Goal: Communication & Community: Answer question/provide support

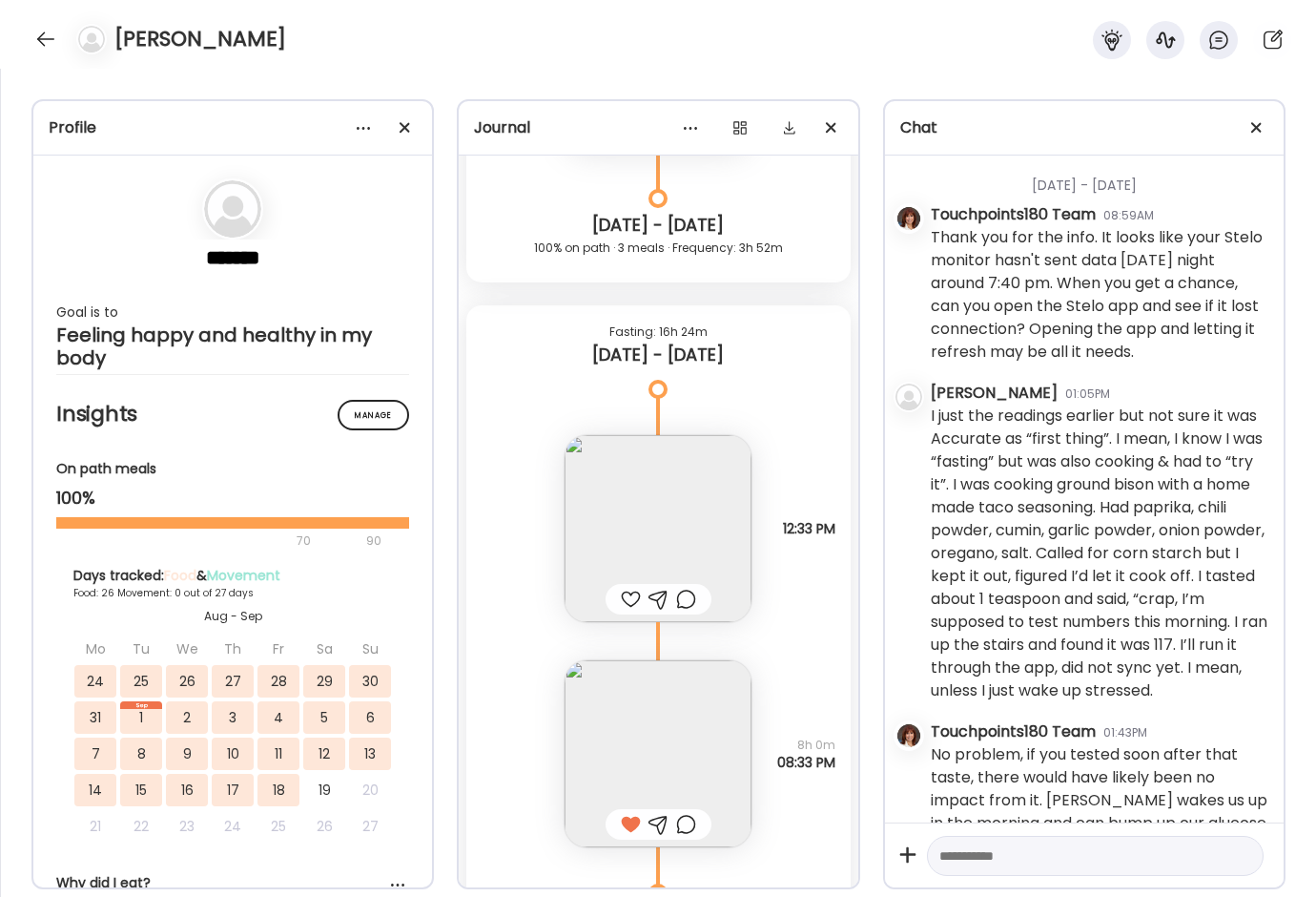
scroll to position [24540, 0]
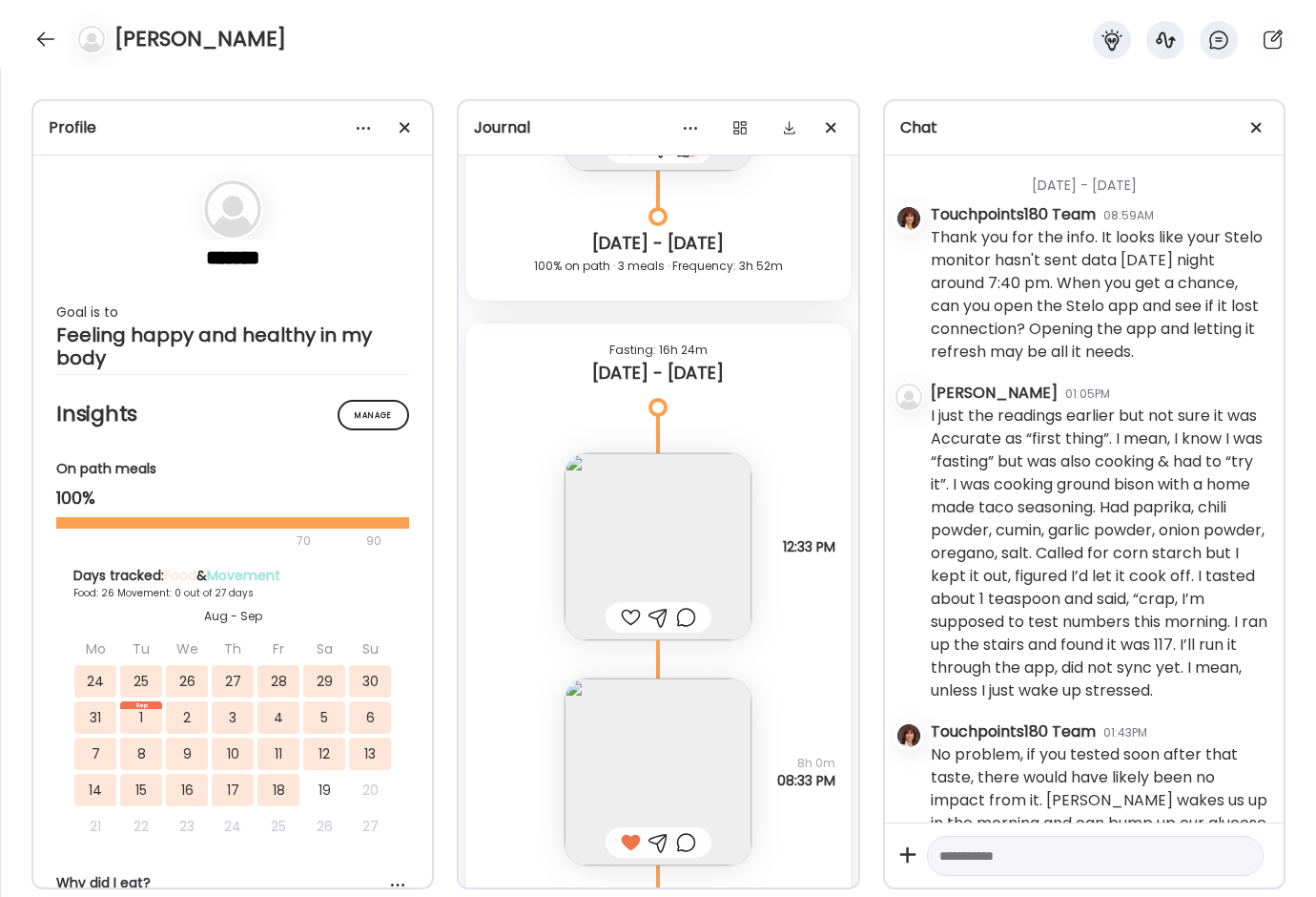
click at [642, 578] on img at bounding box center [658, 547] width 187 height 187
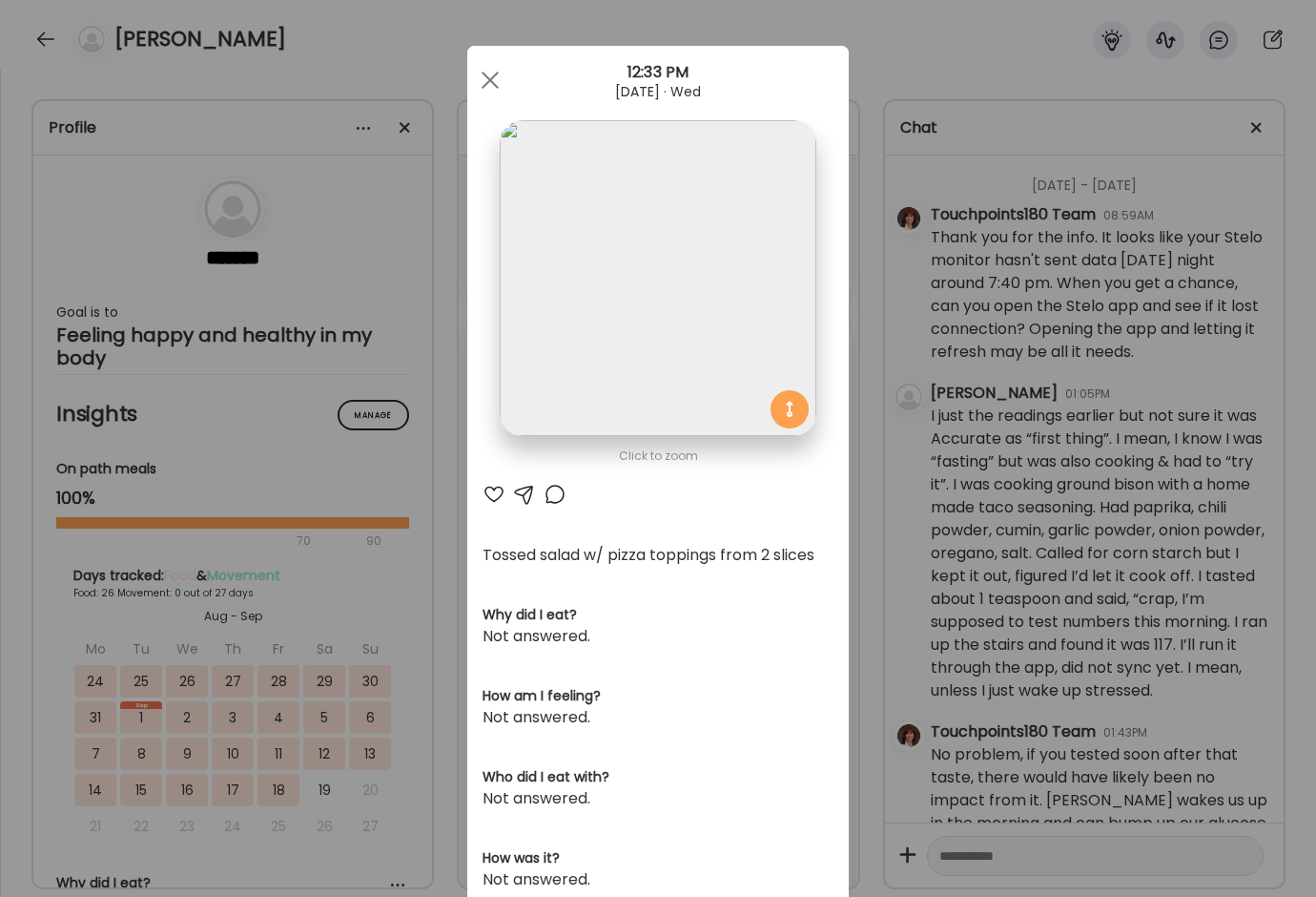
click at [419, 666] on div "Ate Coach Dashboard Wahoo! It’s official Take a moment to set up your Coach Pro…" at bounding box center [658, 448] width 1316 height 897
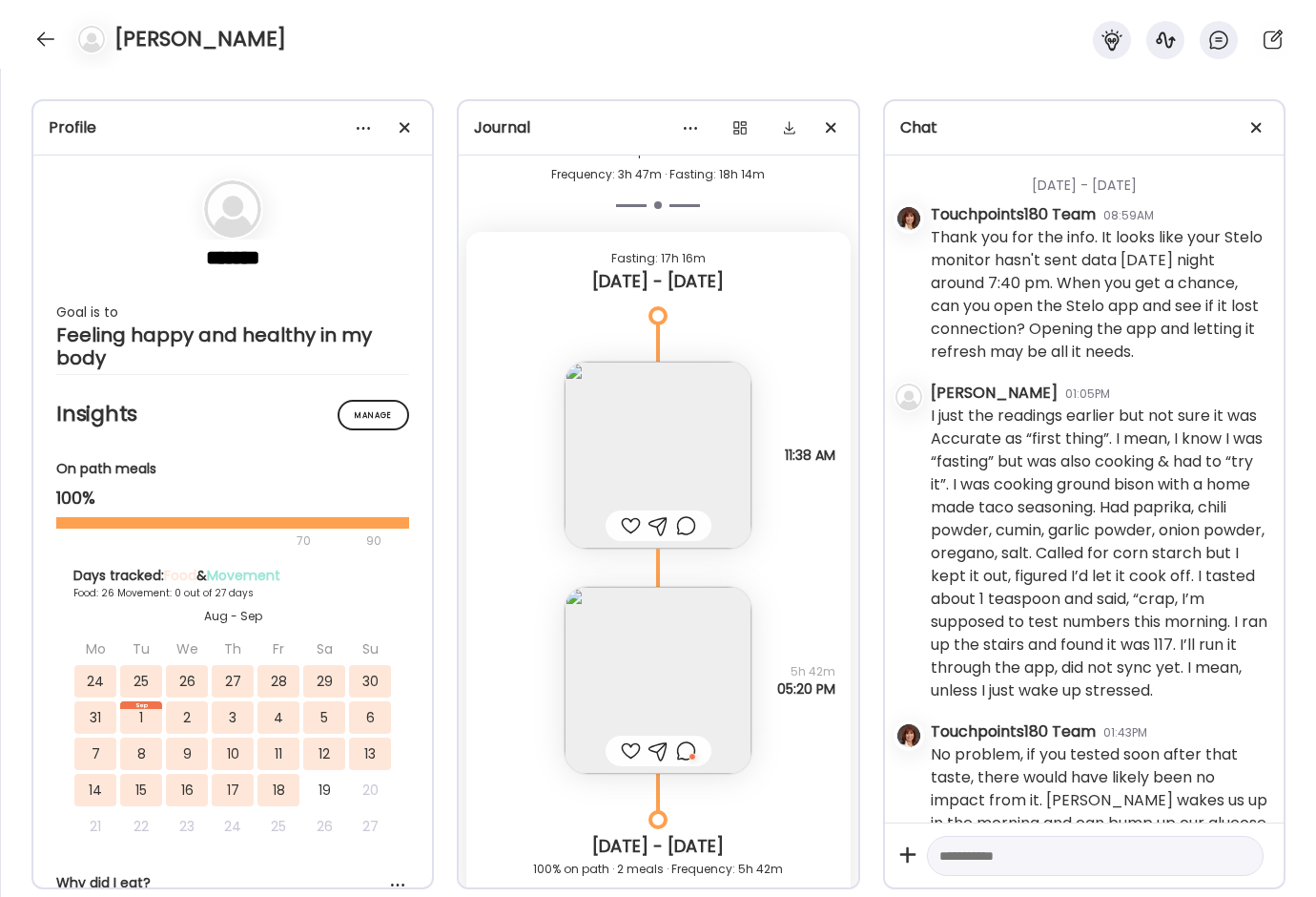
scroll to position [23014, 0]
click at [476, 624] on div "Note not added Questions not answered 5h 42m 05:20 PM" at bounding box center [658, 665] width 384 height 225
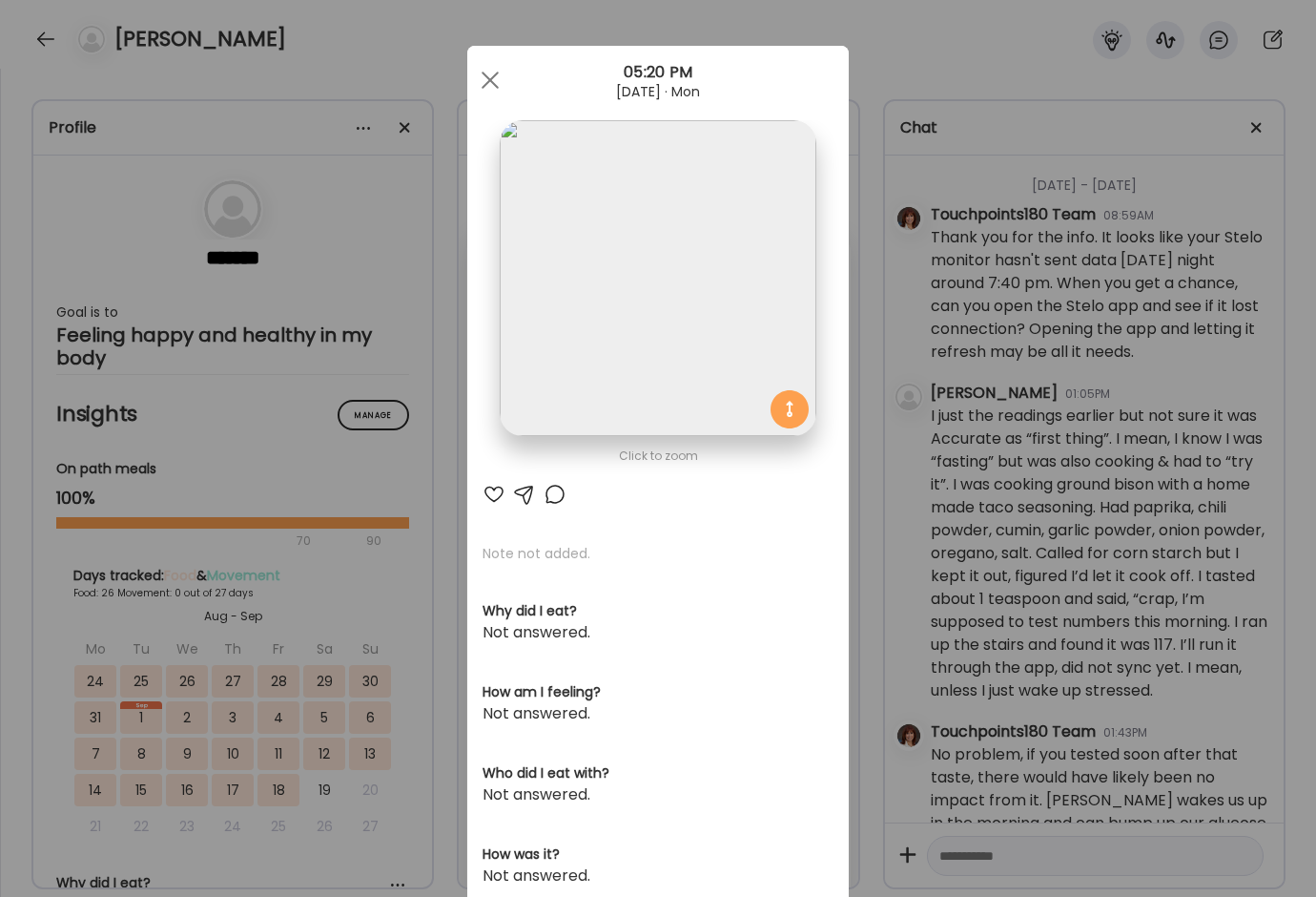
click at [427, 577] on div "Ate Coach Dashboard Wahoo! It’s official Take a moment to set up your Coach Pro…" at bounding box center [658, 448] width 1316 height 897
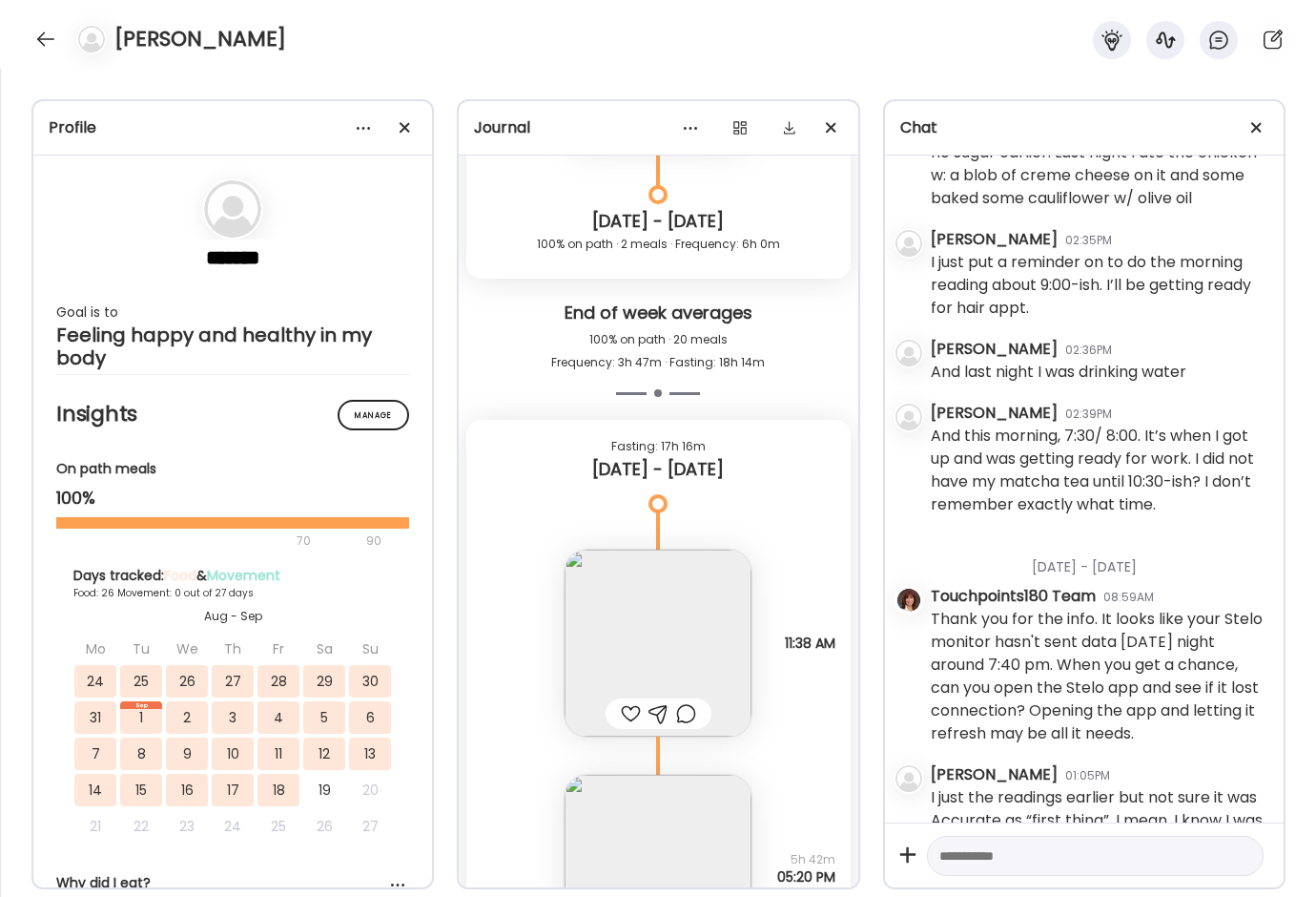
scroll to position [22728, 0]
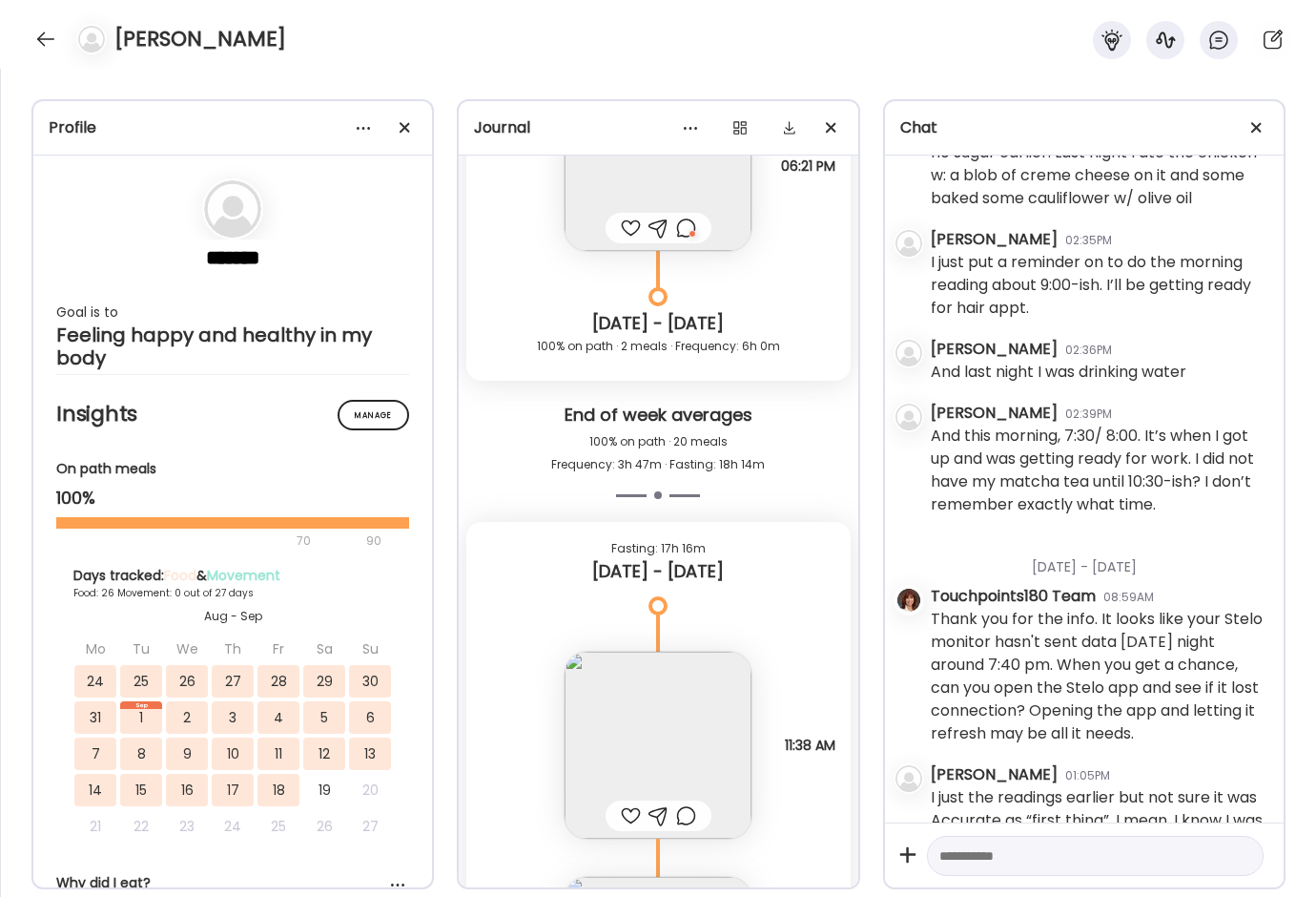
drag, startPoint x: 380, startPoint y: 76, endPoint x: 337, endPoint y: 57, distance: 47.0
click at [352, 64] on div "[PERSON_NAME] Profile ******* Goal is to Feeling happy and healthy in my body M…" at bounding box center [658, 448] width 1316 height 897
click at [52, 27] on div at bounding box center [46, 40] width 31 height 31
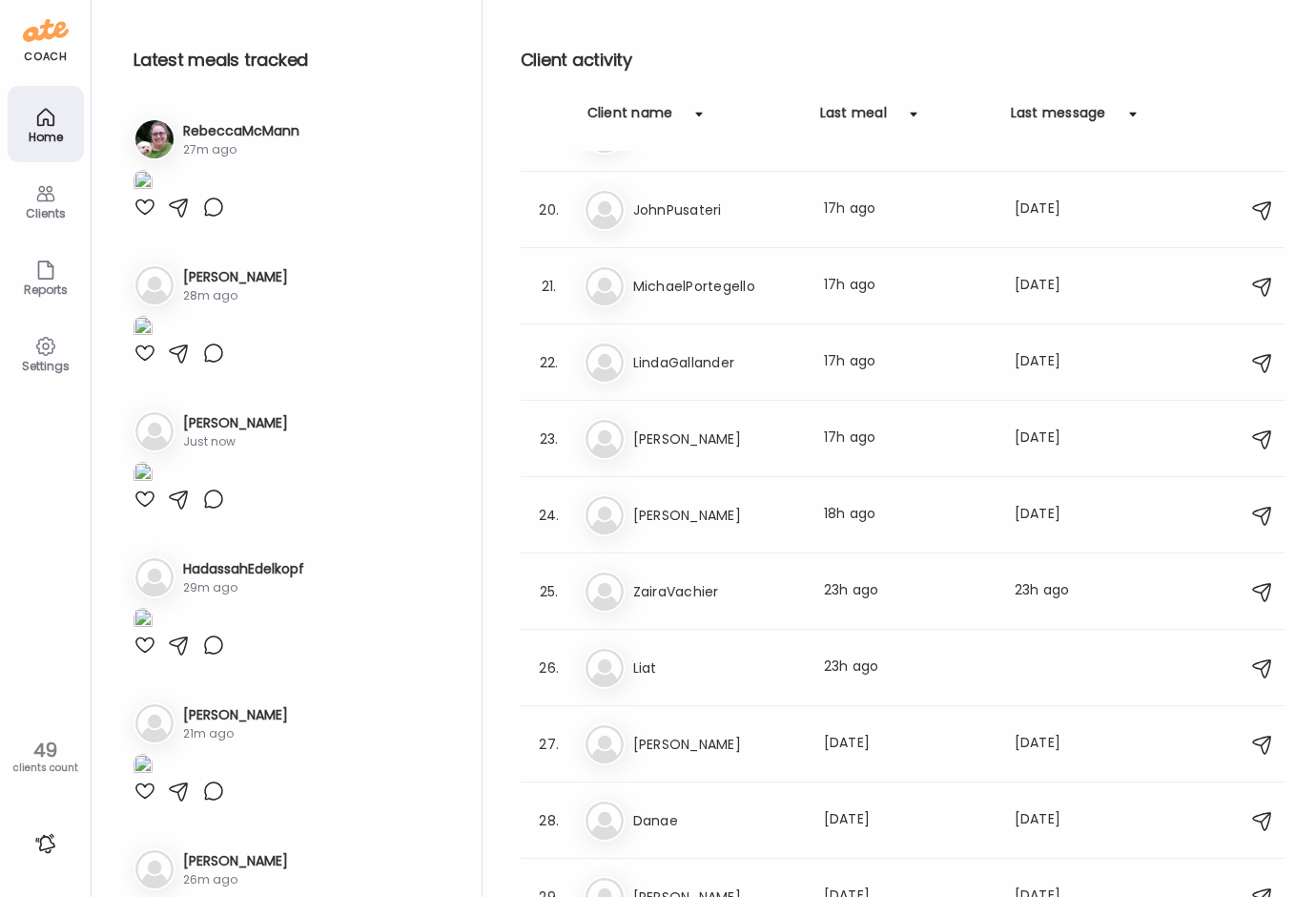
scroll to position [95, 0]
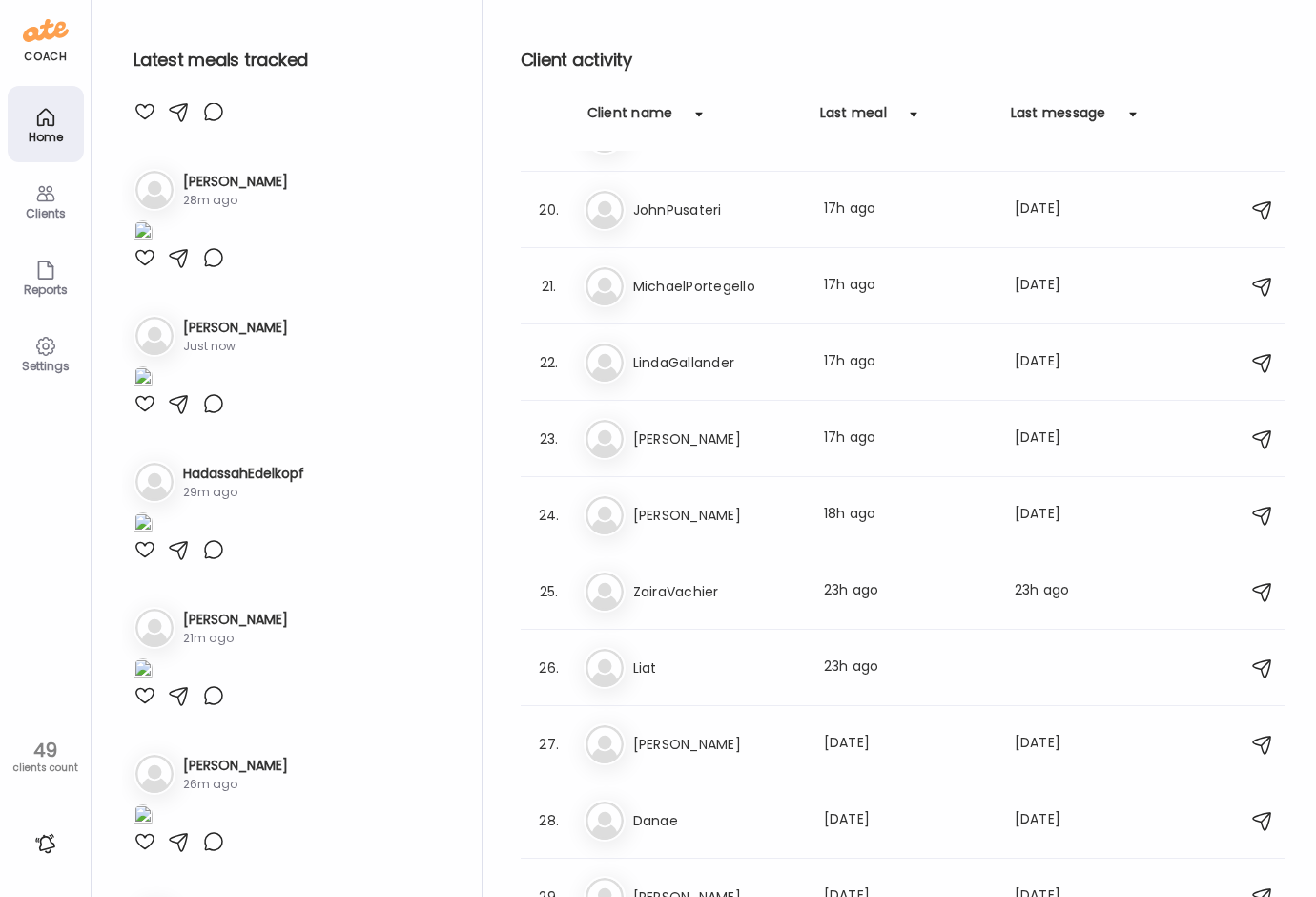
click at [152, 246] on img at bounding box center [143, 233] width 19 height 26
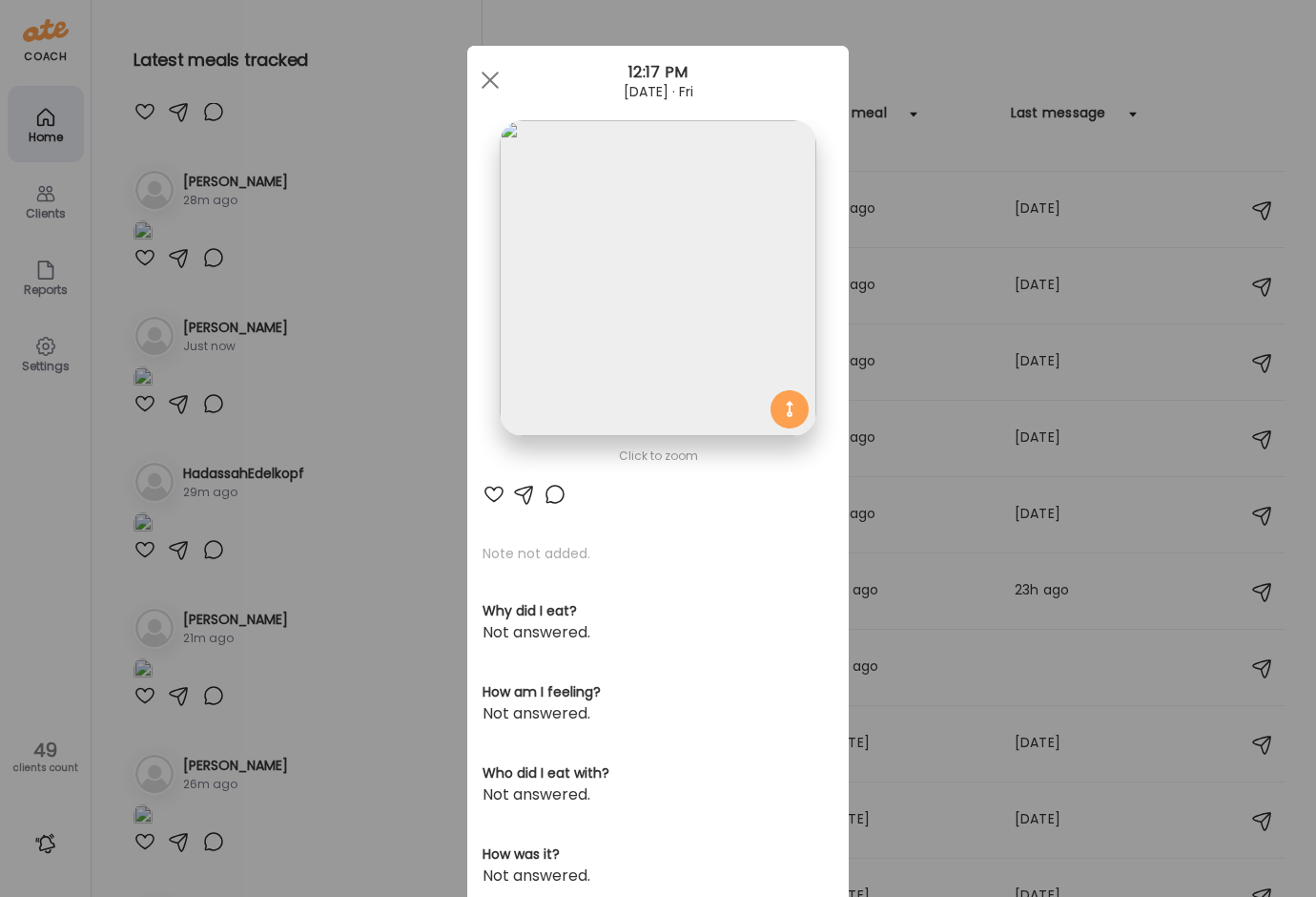
click at [582, 355] on img at bounding box center [657, 278] width 315 height 315
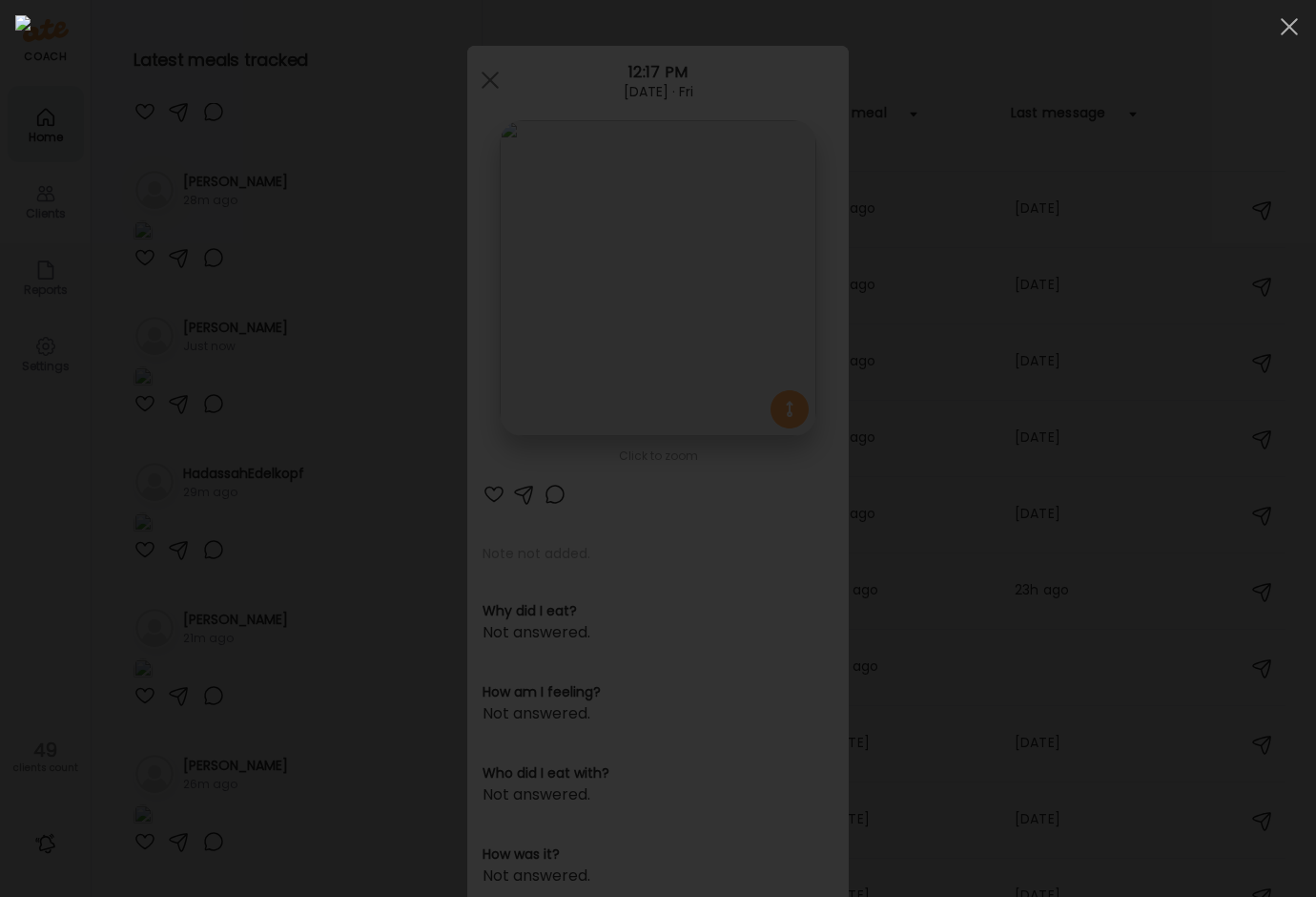
click at [96, 654] on div at bounding box center [658, 448] width 1285 height 866
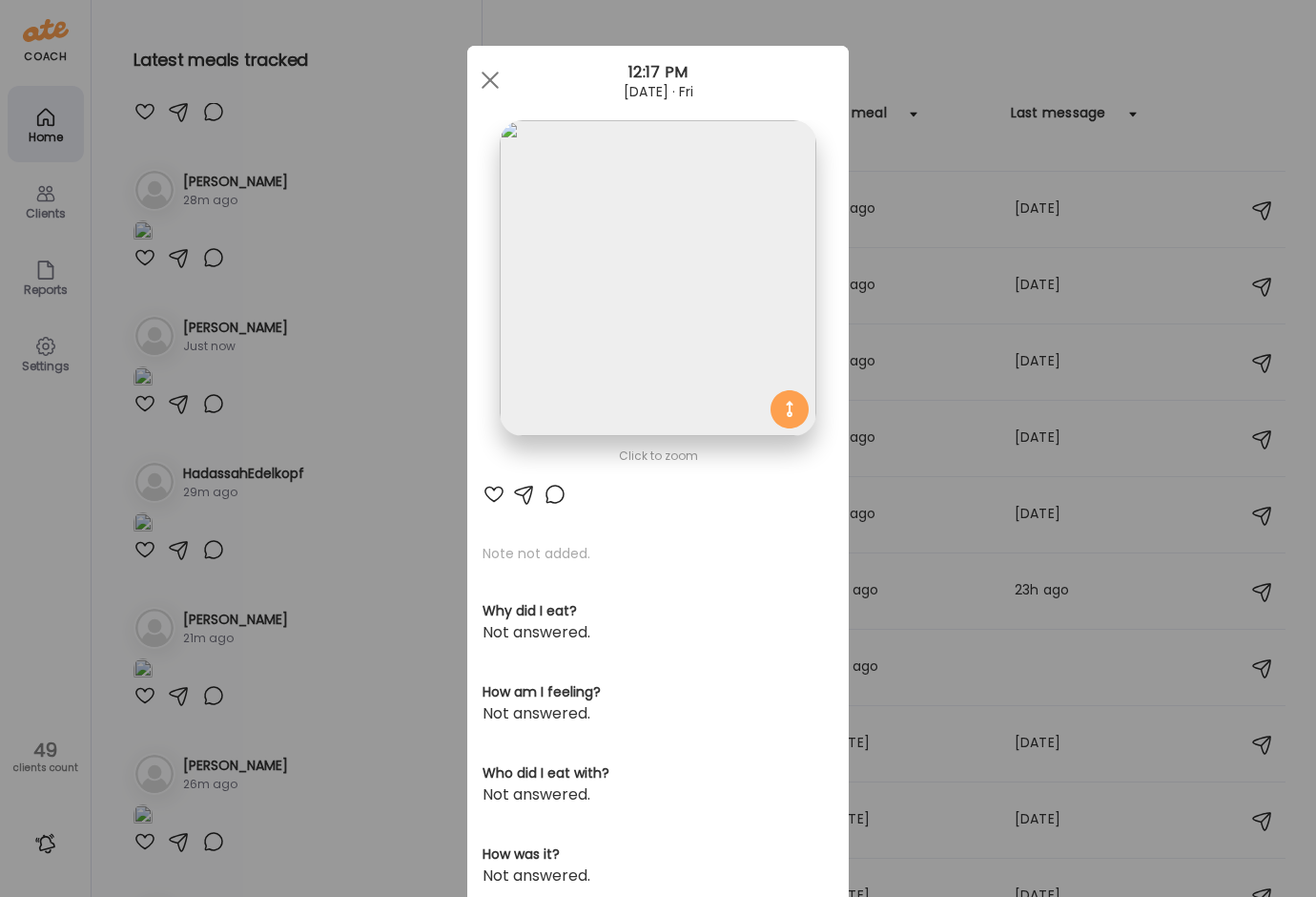
click at [544, 491] on div at bounding box center [555, 495] width 23 height 23
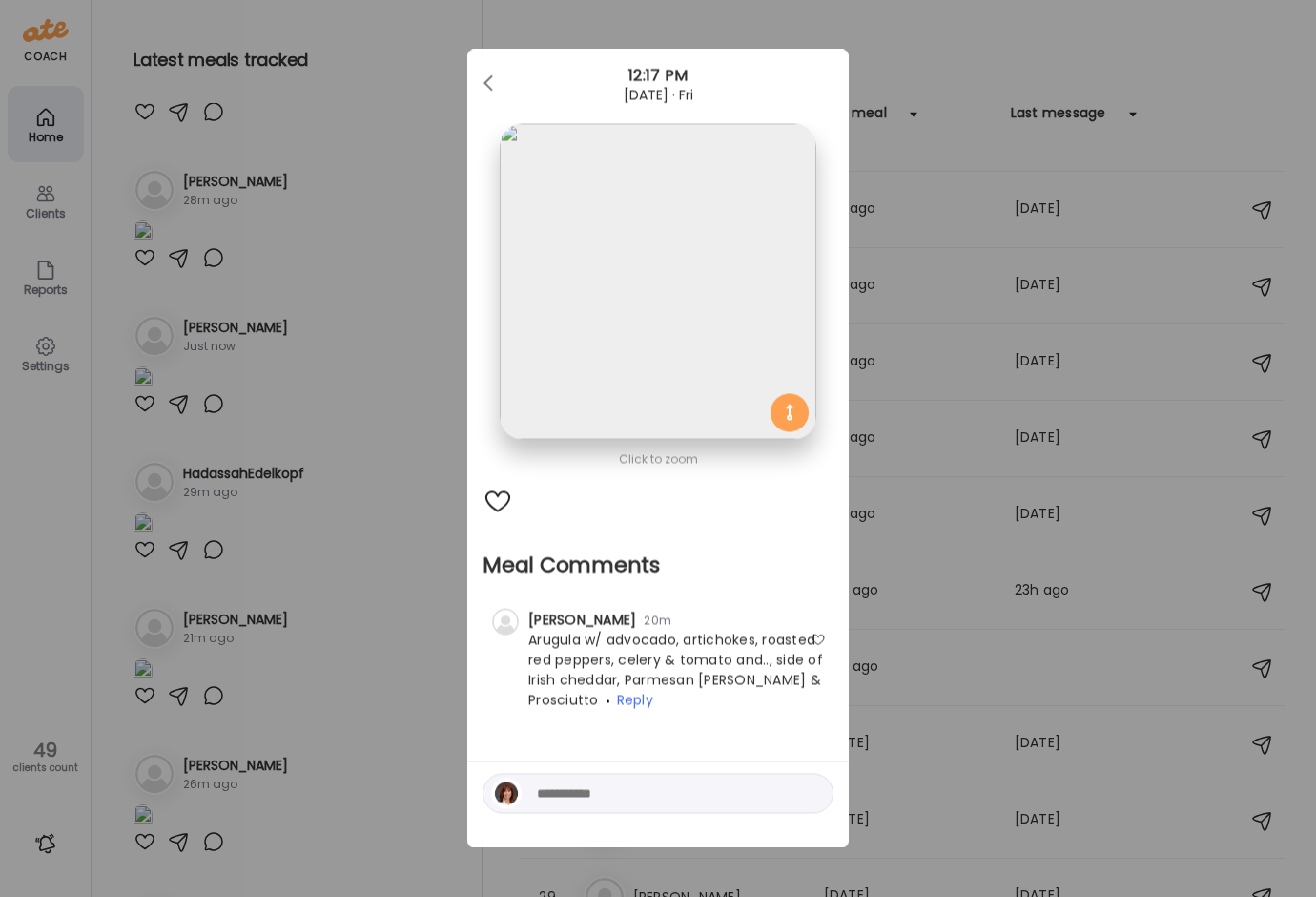
click at [572, 790] on textarea at bounding box center [665, 794] width 257 height 23
type textarea "**********"
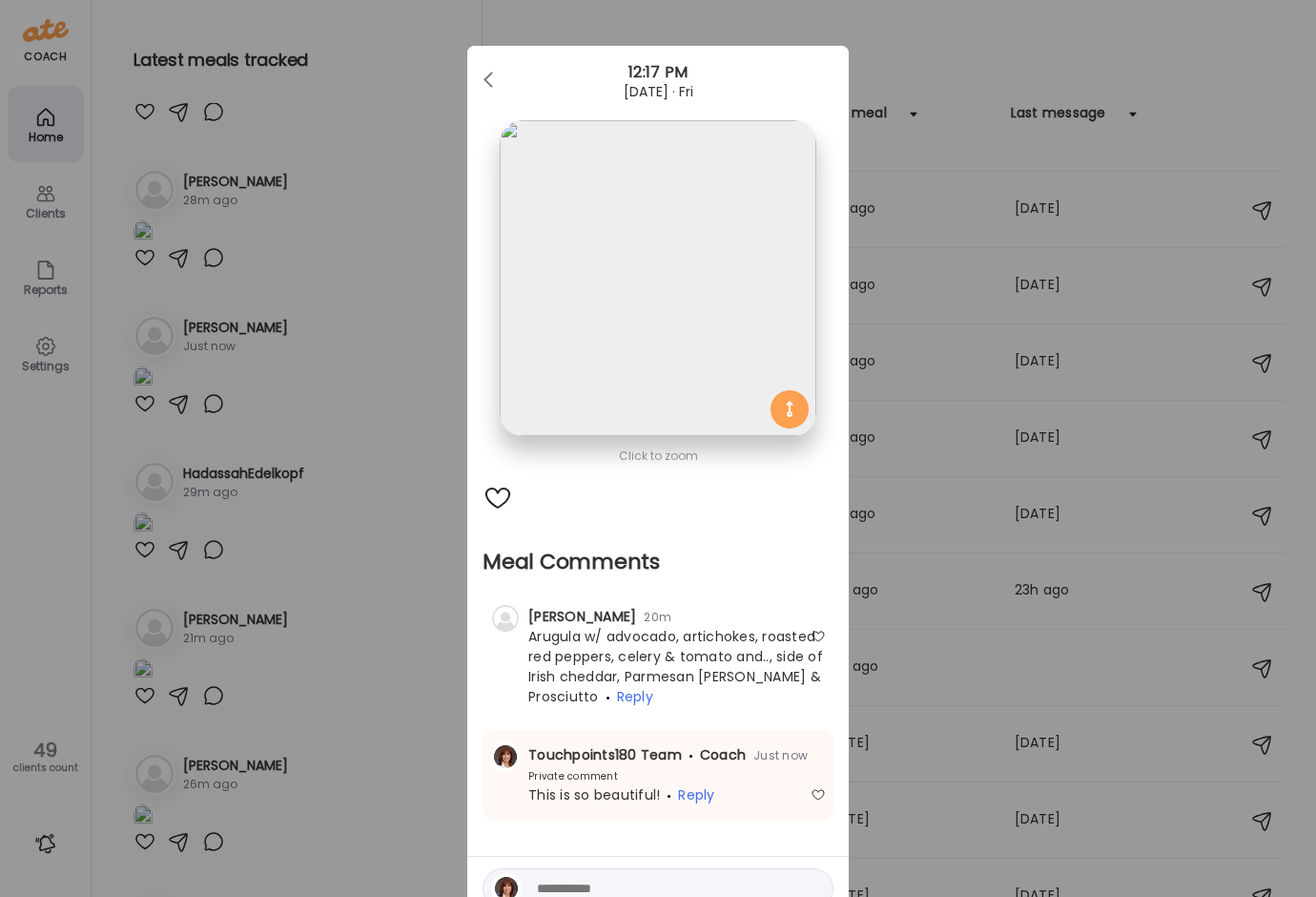
click at [364, 59] on div "Ate Coach Dashboard Wahoo! It’s official Take a moment to set up your Coach Pro…" at bounding box center [658, 448] width 1316 height 897
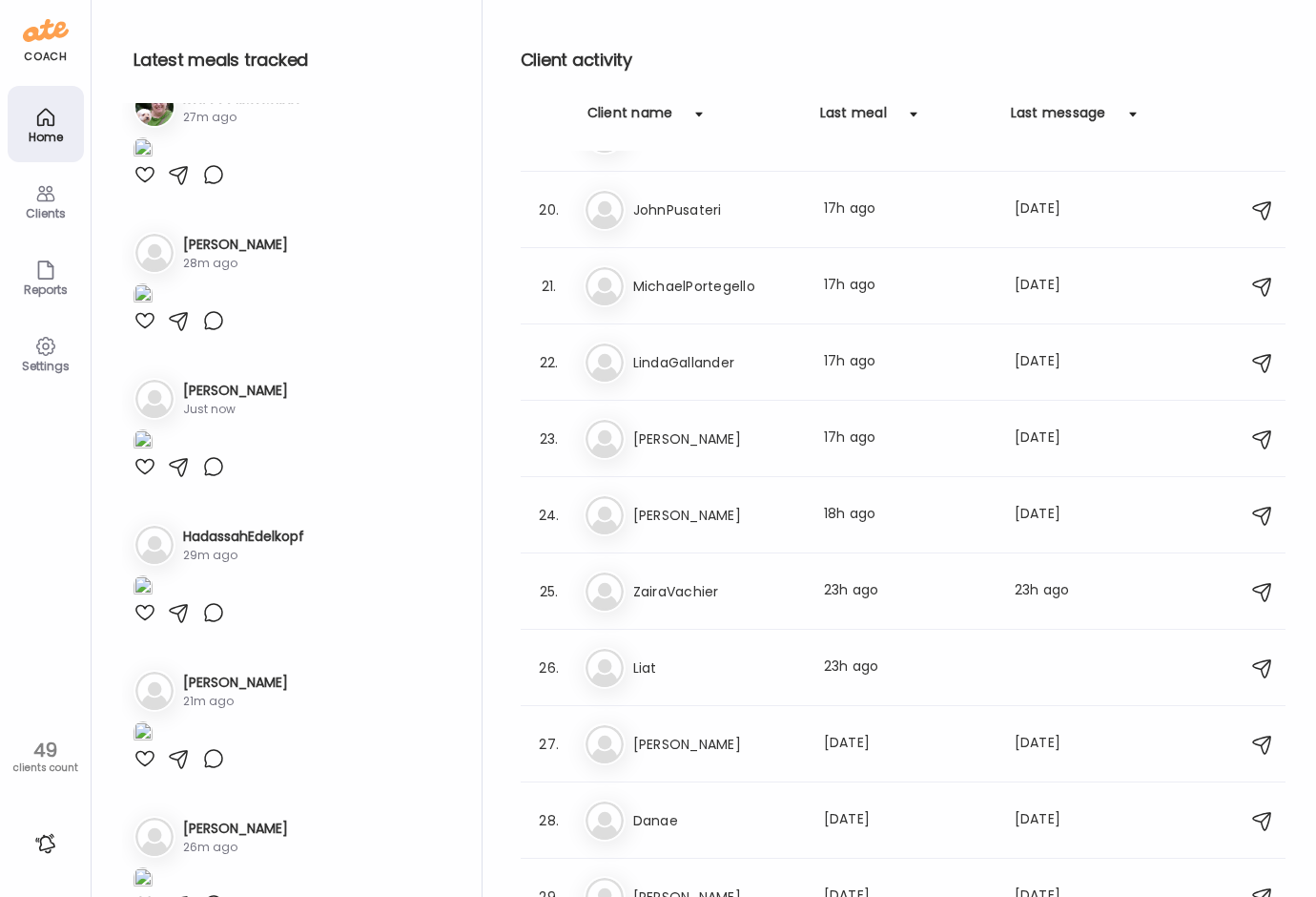
scroll to position [0, 0]
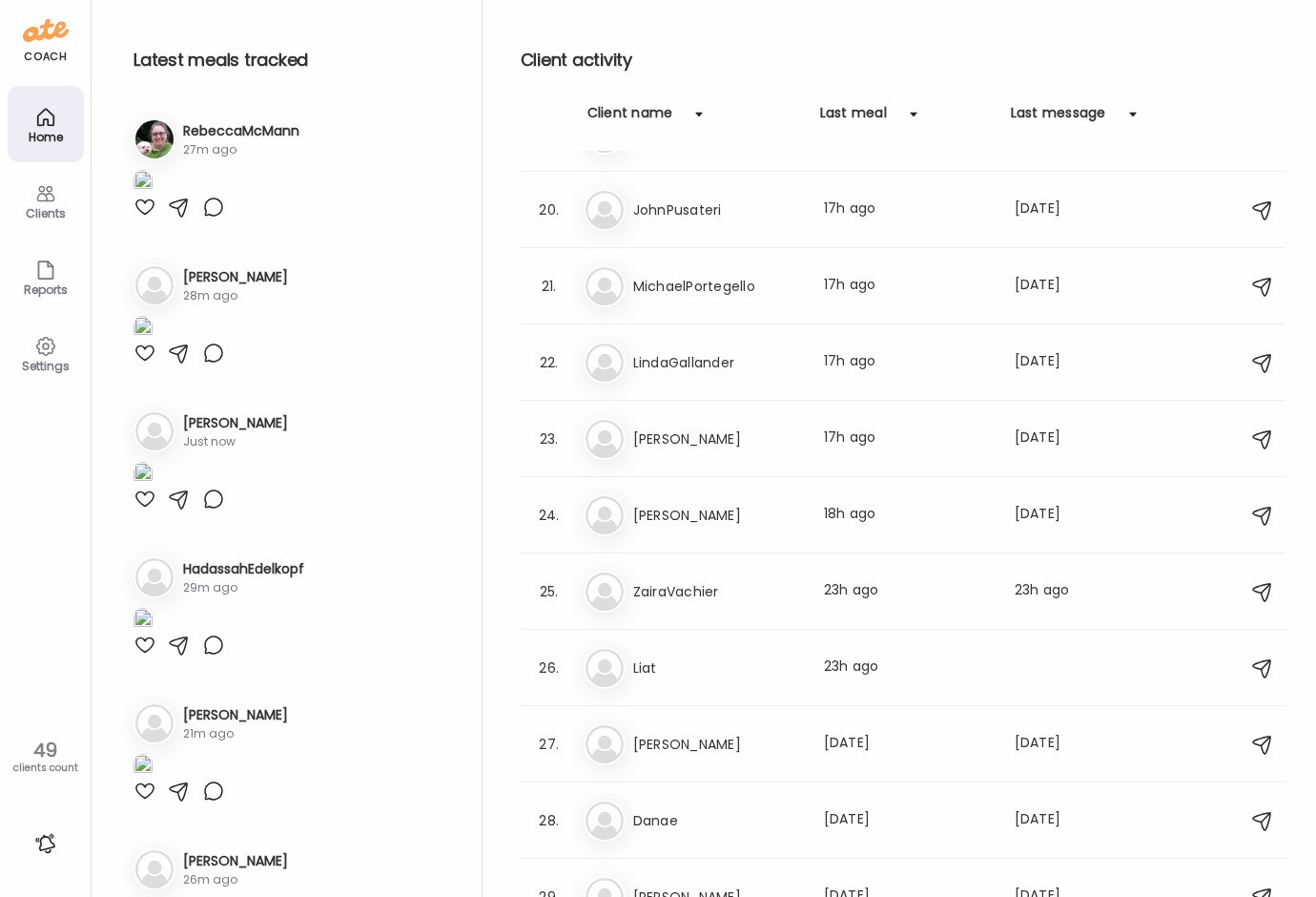
click at [152, 196] on img at bounding box center [143, 182] width 19 height 26
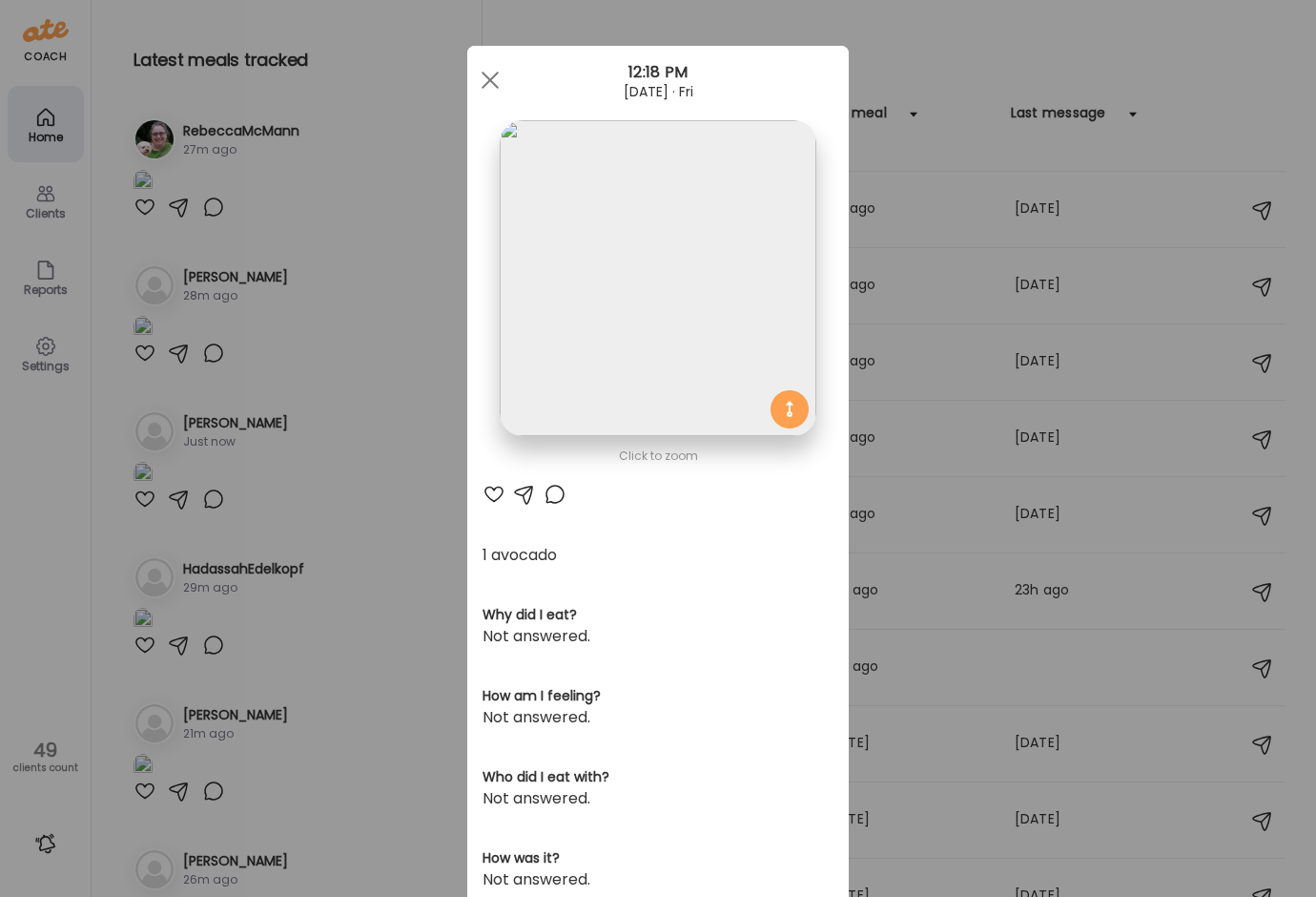
click at [625, 386] on img at bounding box center [657, 278] width 315 height 315
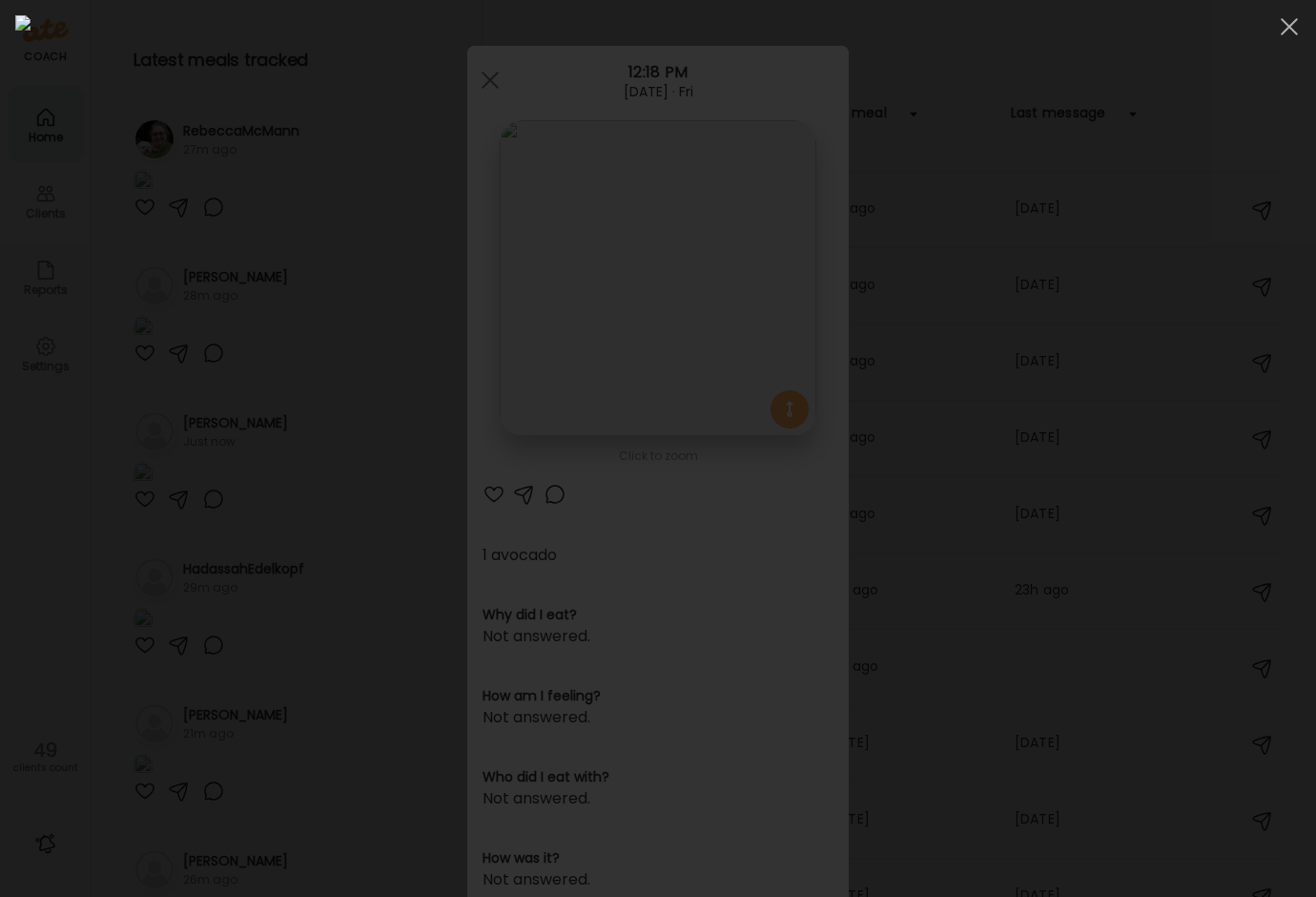
click at [625, 386] on img at bounding box center [658, 448] width 1285 height 866
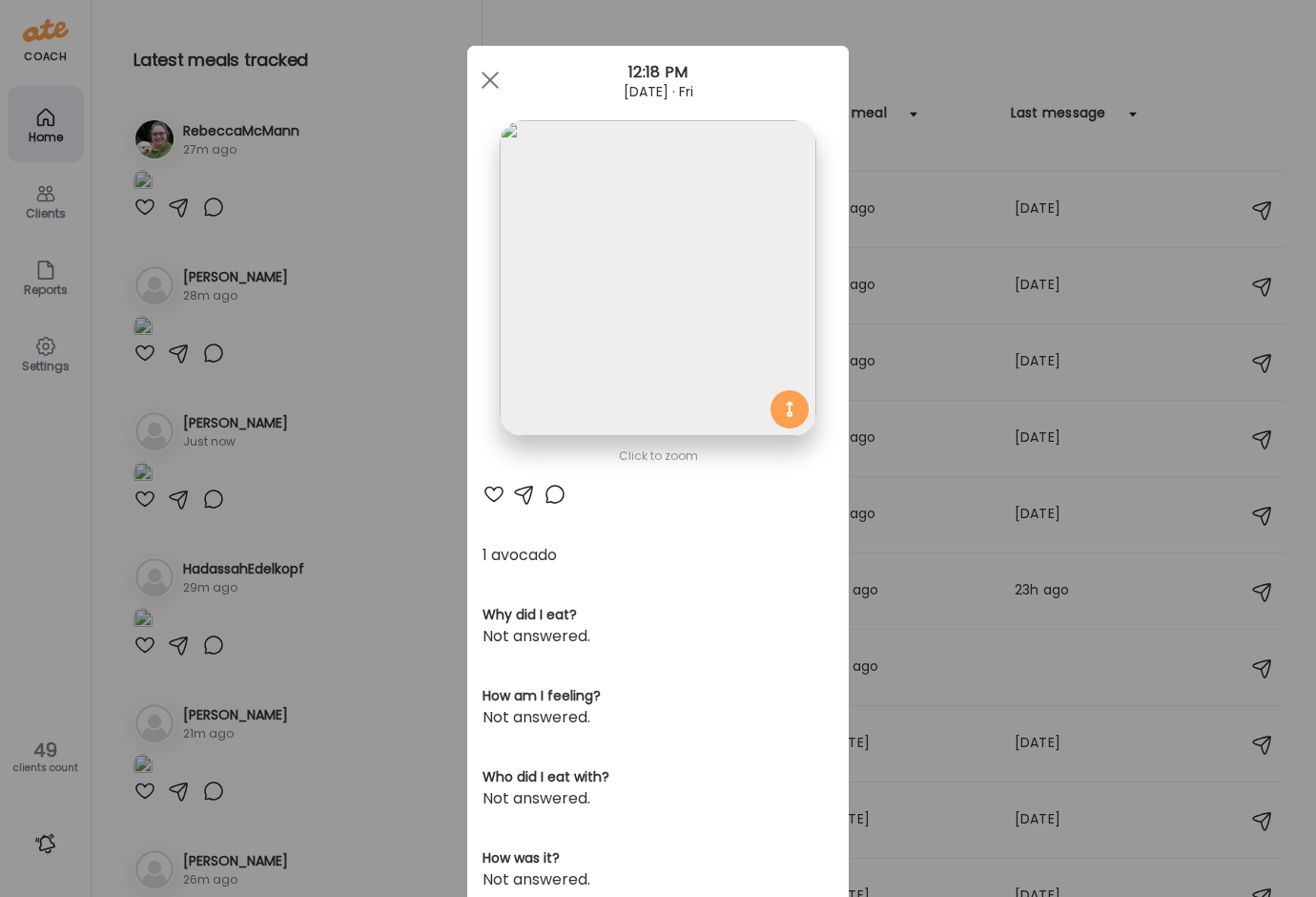
click at [376, 550] on div "Ate Coach Dashboard Wahoo! It’s official Take a moment to set up your Coach Pro…" at bounding box center [658, 448] width 1316 height 897
